Goal: Information Seeking & Learning: Learn about a topic

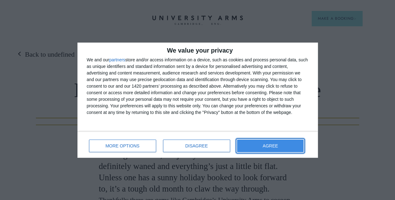
click at [272, 144] on span "AGREE" at bounding box center [270, 145] width 15 height 4
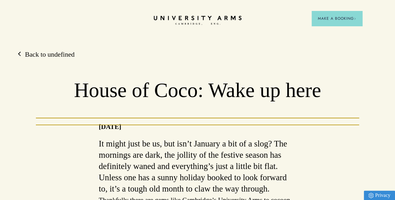
click at [203, 22] on icon "CAMBRIDGE’S LEADING LUXURY HOTEL SINCE [DATE]" at bounding box center [198, 20] width 88 height 9
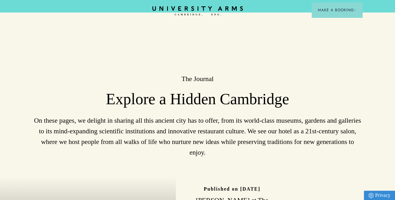
scroll to position [1073, 0]
